Goal: Information Seeking & Learning: Check status

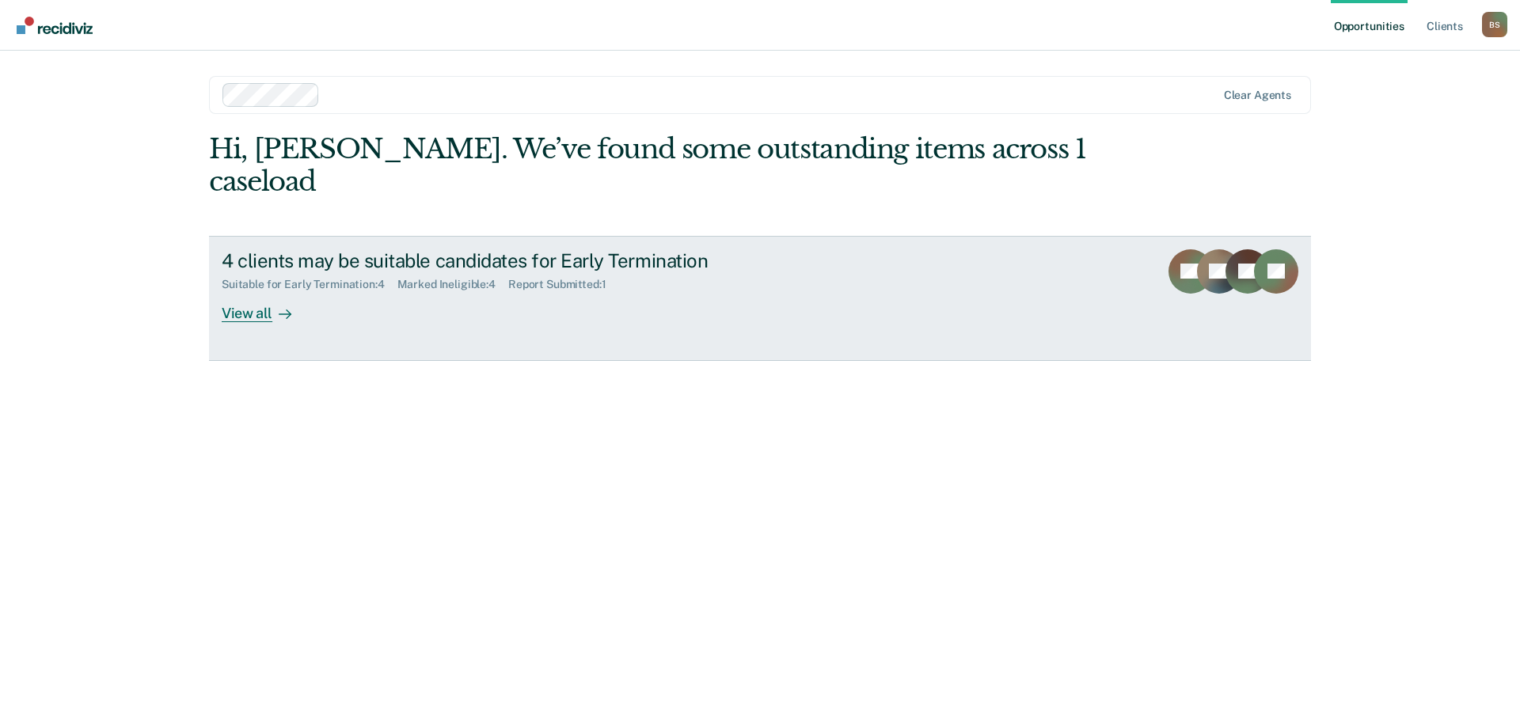
click at [241, 291] on div "View all" at bounding box center [266, 306] width 89 height 31
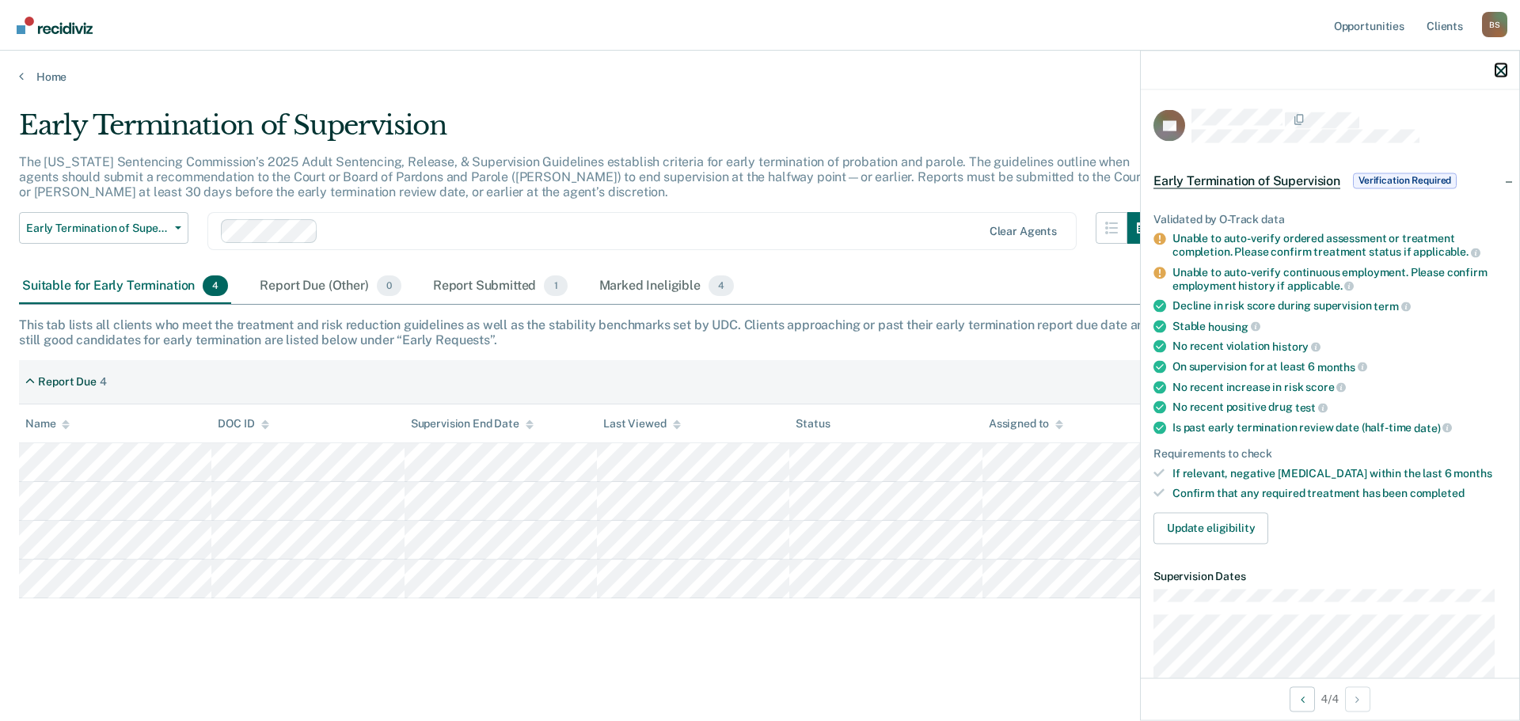
click at [1501, 66] on icon "button" at bounding box center [1500, 70] width 11 height 11
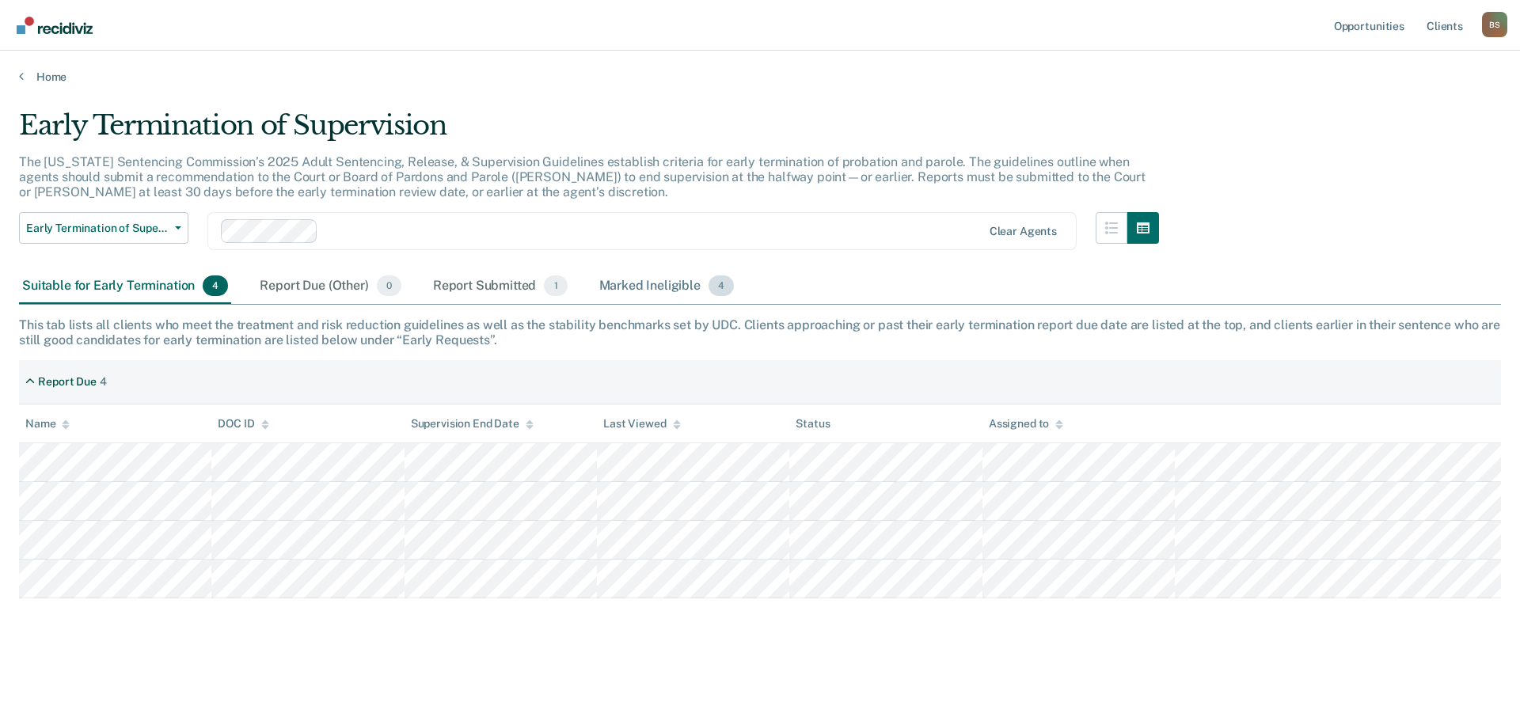
click at [632, 286] on div "Marked Ineligible 4" at bounding box center [667, 286] width 142 height 35
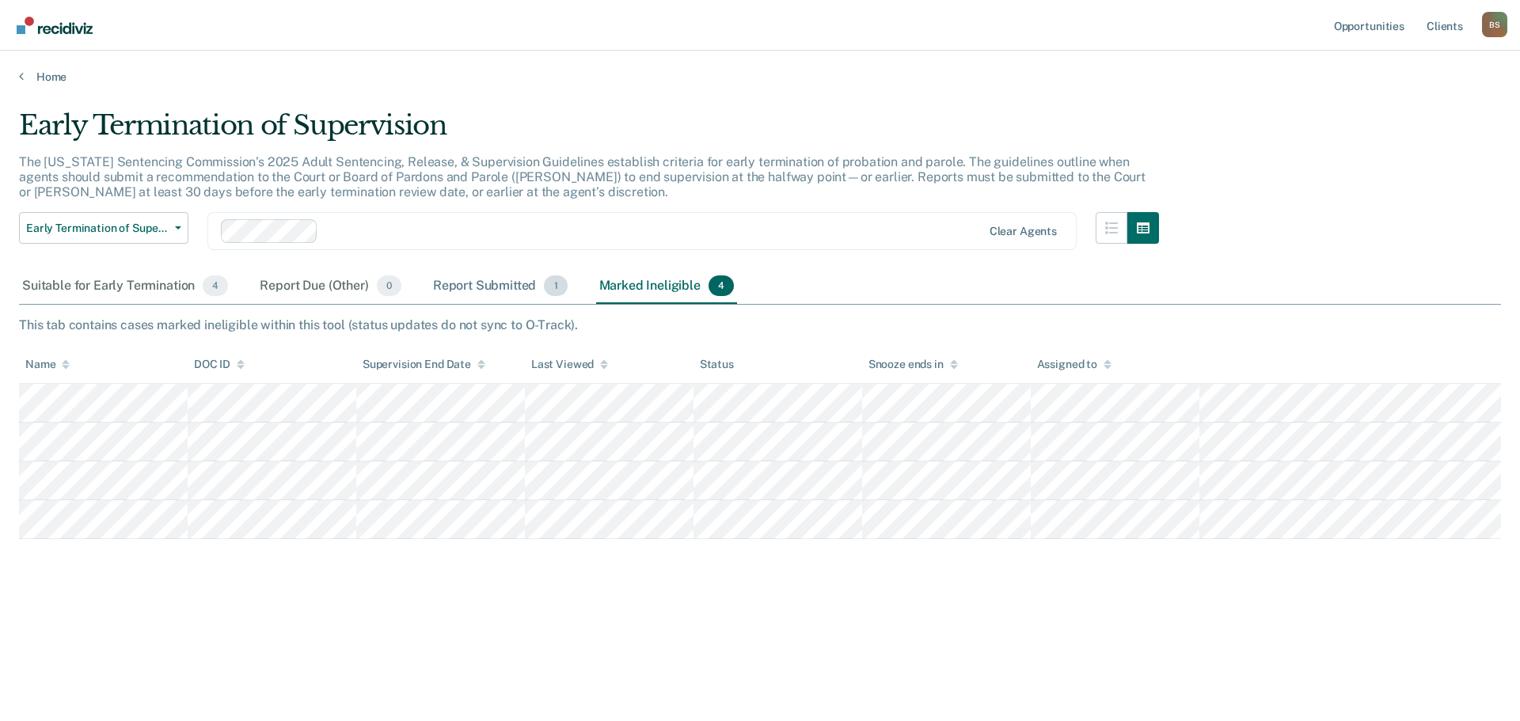
click at [475, 284] on div "Report Submitted 1" at bounding box center [500, 286] width 141 height 35
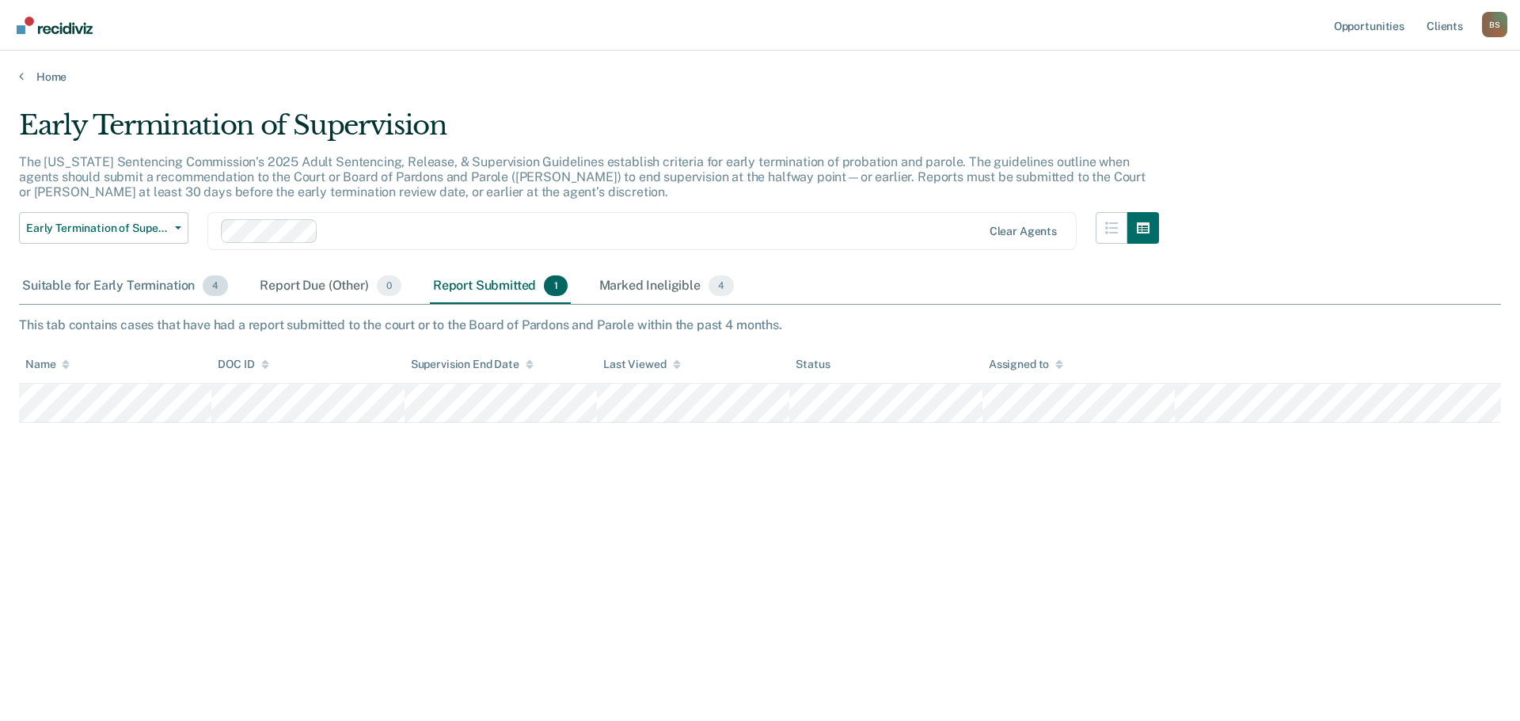
click at [119, 282] on div "Suitable for Early Termination 4" at bounding box center [125, 286] width 212 height 35
